Goal: Find specific page/section: Find specific page/section

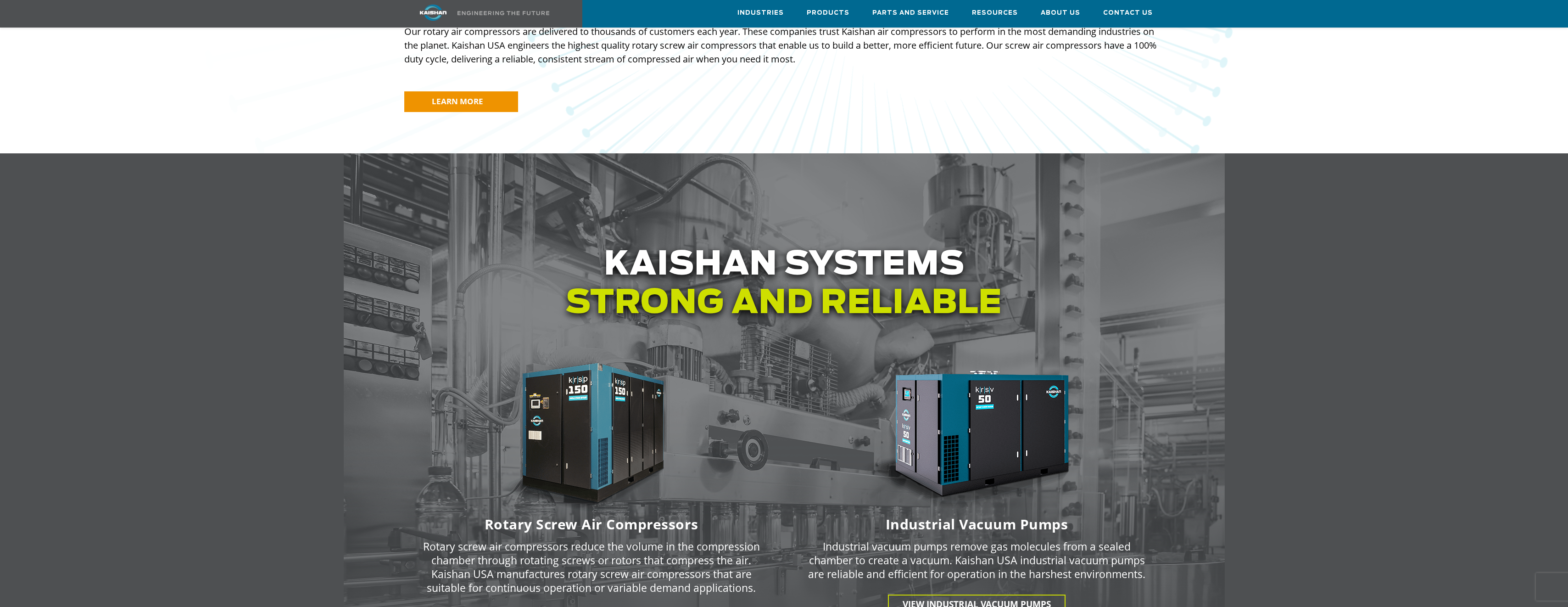
scroll to position [872, 0]
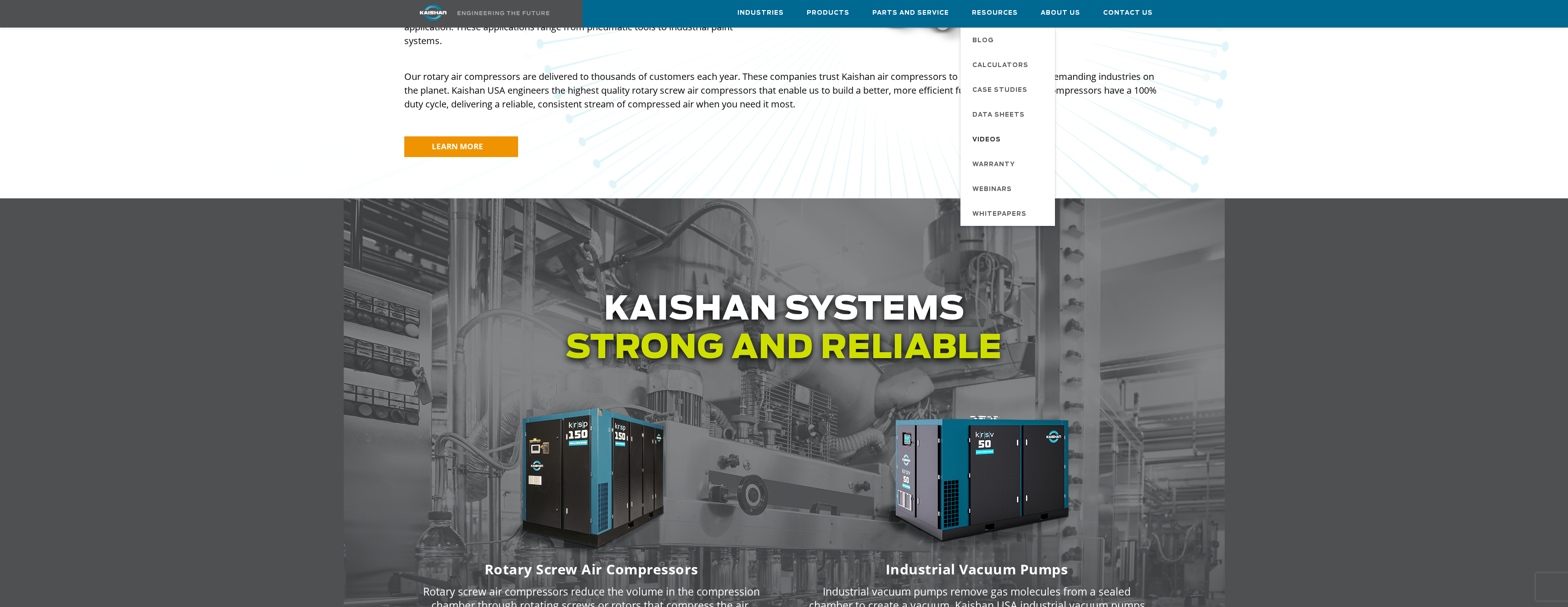
click at [998, 138] on span "Videos" at bounding box center [986, 140] width 29 height 16
click at [1004, 111] on span "Data Sheets" at bounding box center [998, 115] width 52 height 16
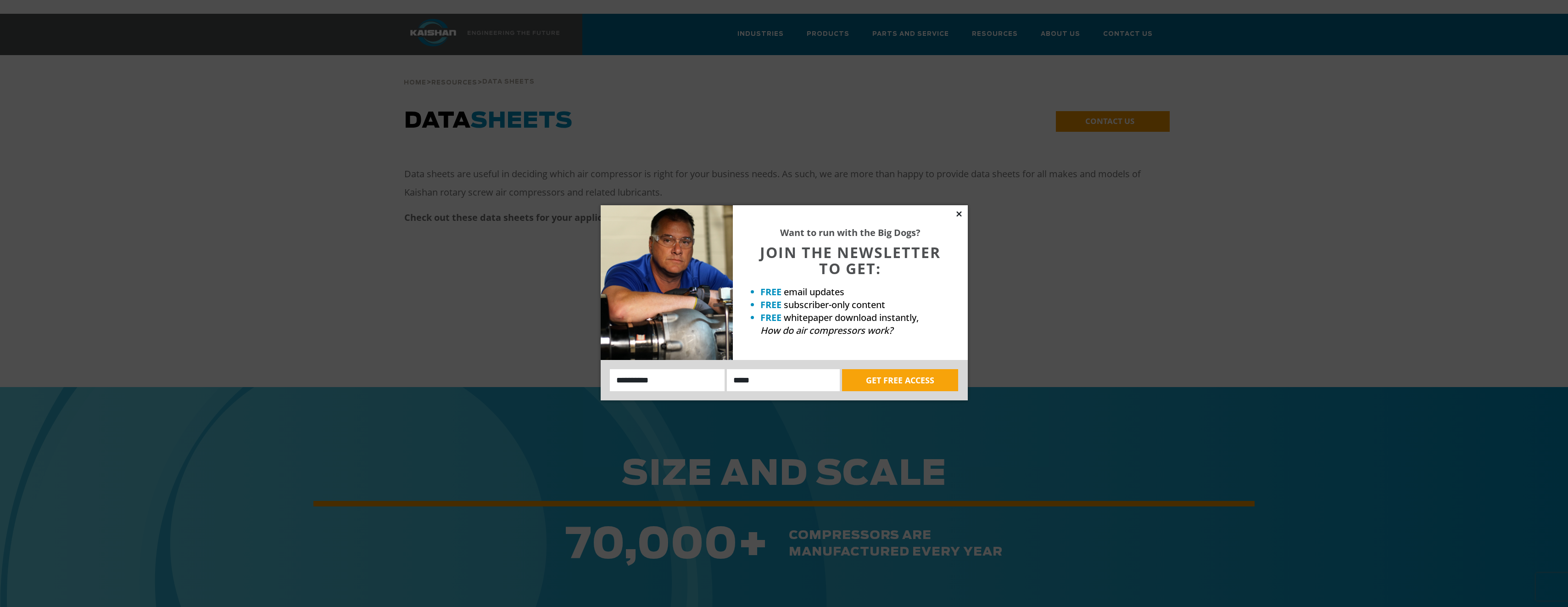
click at [957, 214] on icon at bounding box center [959, 214] width 9 height 9
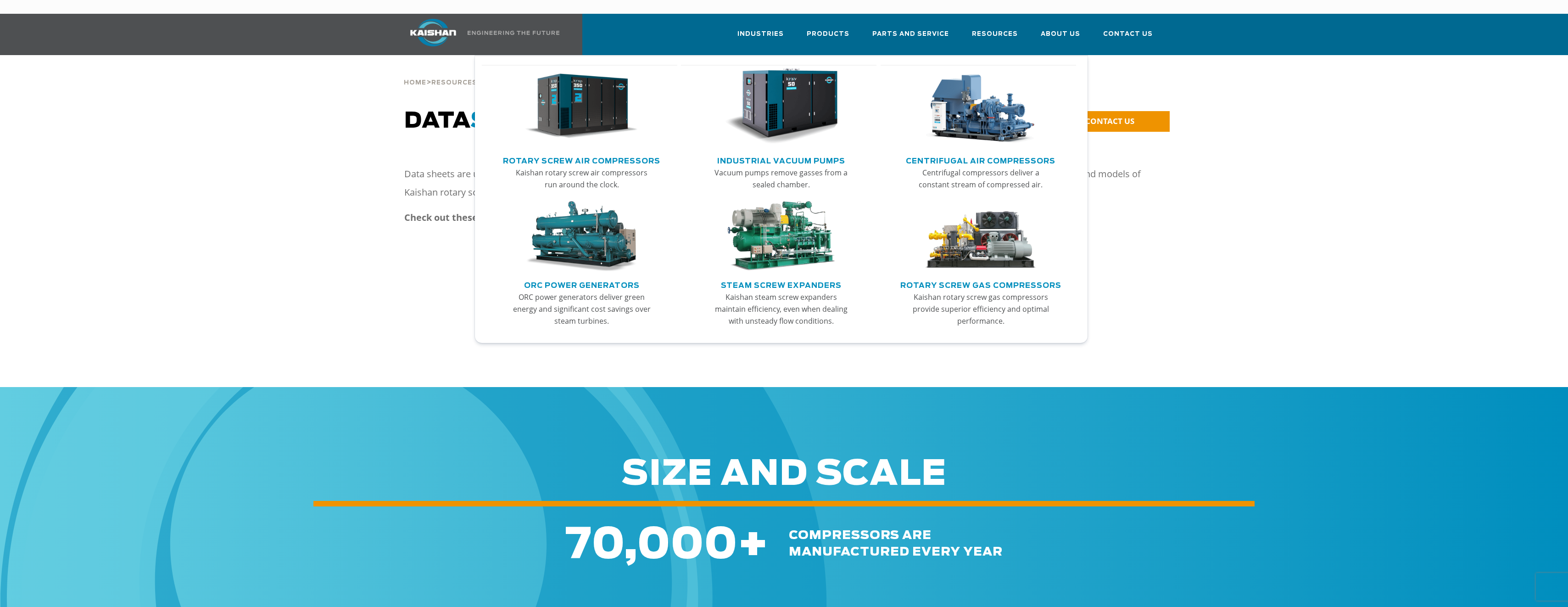
click at [571, 91] on img "Main menu" at bounding box center [581, 106] width 113 height 76
